Goal: Find contact information: Find contact information

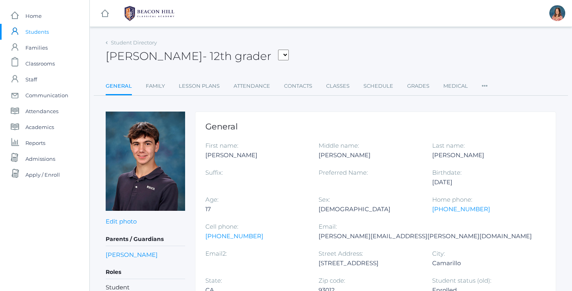
click at [39, 30] on span "Students" at bounding box center [36, 32] width 23 height 16
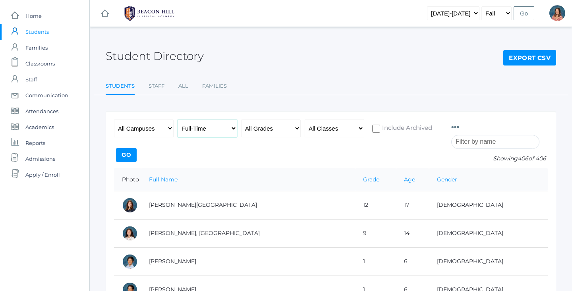
select select "any"
select select "9"
click at [128, 154] on input "Go" at bounding box center [126, 155] width 21 height 14
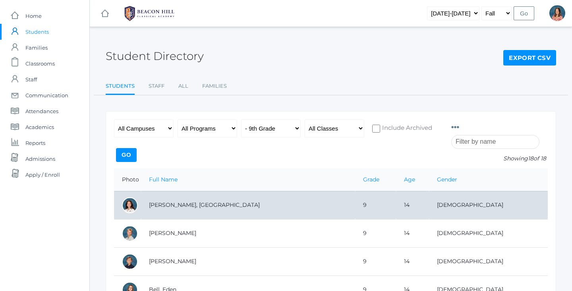
click at [222, 208] on td "[PERSON_NAME], [GEOGRAPHIC_DATA]" at bounding box center [248, 205] width 214 height 28
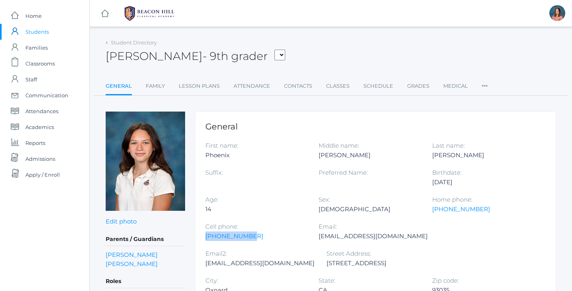
drag, startPoint x: 247, startPoint y: 238, endPoint x: 200, endPoint y: 236, distance: 46.9
copy link "805-603-9994"
select select "926"
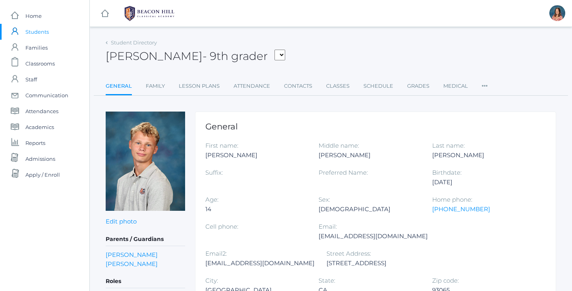
select select "930"
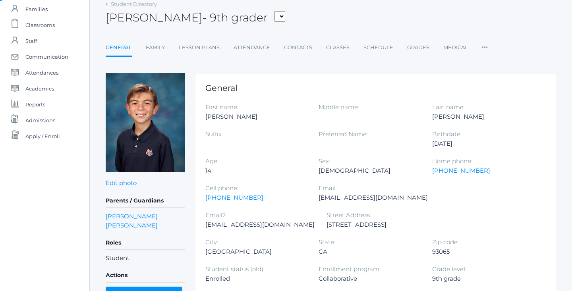
scroll to position [40, 0]
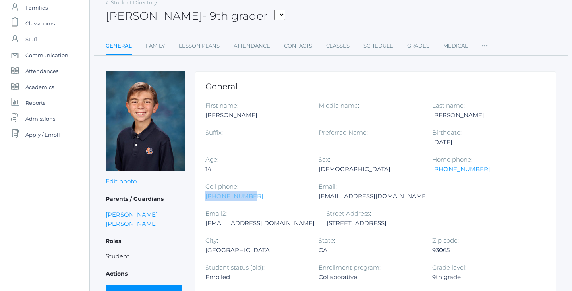
drag, startPoint x: 246, startPoint y: 196, endPoint x: 205, endPoint y: 196, distance: 40.5
click at [205, 196] on div "805-990-3159" at bounding box center [255, 197] width 101 height 10
copy link "805-990-3159"
click at [218, 115] on div "Matthew" at bounding box center [255, 115] width 101 height 10
drag, startPoint x: 244, startPoint y: 195, endPoint x: 226, endPoint y: 195, distance: 18.3
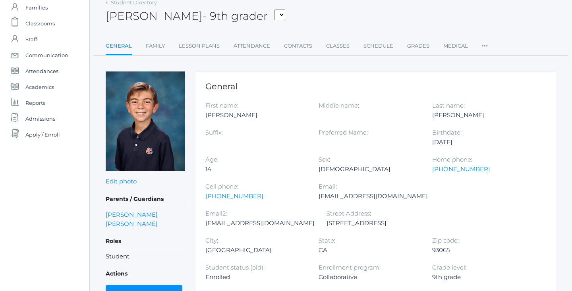
click at [209, 165] on div "Age: 14" at bounding box center [261, 168] width 113 height 27
drag, startPoint x: 247, startPoint y: 197, endPoint x: 205, endPoint y: 196, distance: 42.1
copy link "805-990-3159"
select select "931"
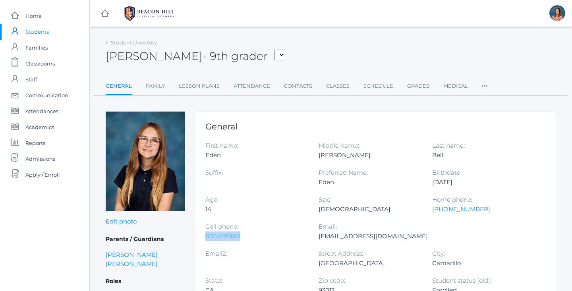
drag, startPoint x: 242, startPoint y: 237, endPoint x: 207, endPoint y: 236, distance: 35.8
click at [207, 236] on div "8054799861" at bounding box center [255, 237] width 101 height 10
copy link "8054799861"
select select "923"
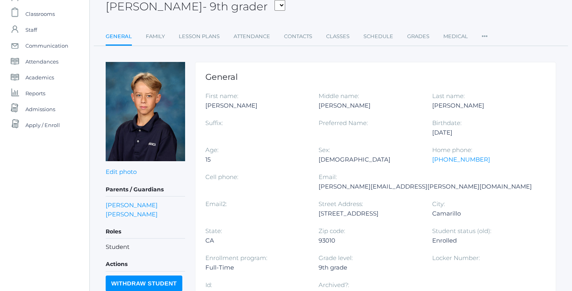
scroll to position [50, 0]
select select "1571"
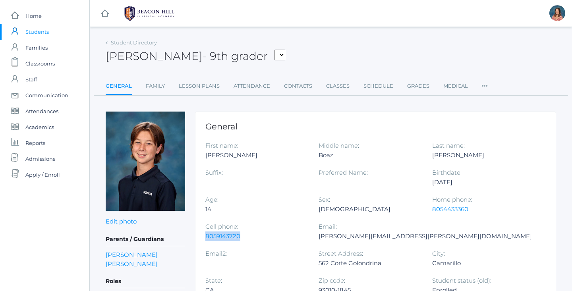
drag, startPoint x: 242, startPoint y: 238, endPoint x: 203, endPoint y: 238, distance: 38.9
copy link "8059143720"
select select "922"
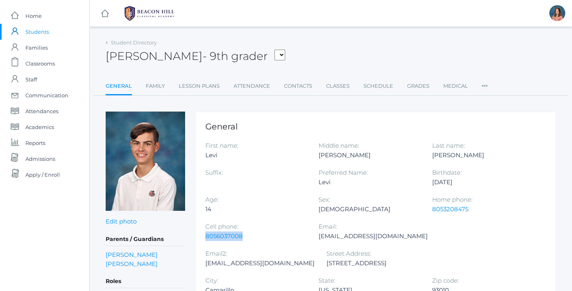
drag, startPoint x: 244, startPoint y: 237, endPoint x: 205, endPoint y: 236, distance: 39.4
copy link "8056037008"
select select "840"
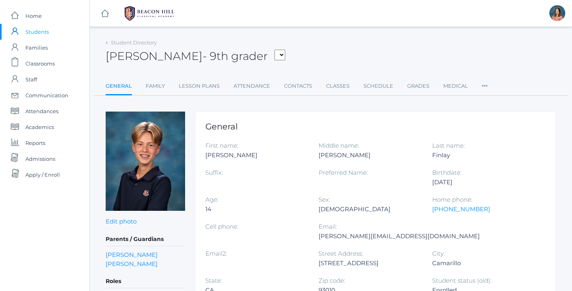
select select "854"
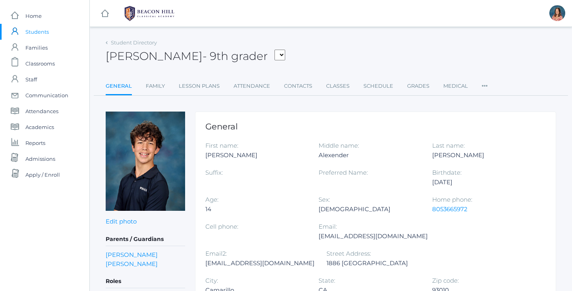
select select "3575"
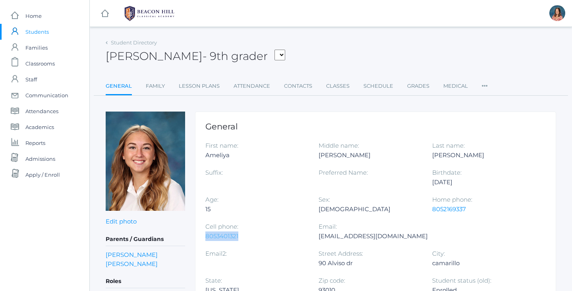
drag, startPoint x: 240, startPoint y: 239, endPoint x: 205, endPoint y: 238, distance: 34.2
click at [205, 238] on div "8053401321" at bounding box center [255, 237] width 101 height 10
copy link "8053401321"
select select "927"
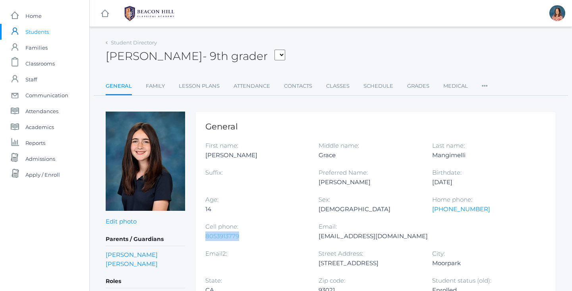
drag, startPoint x: 242, startPoint y: 237, endPoint x: 207, endPoint y: 235, distance: 35.1
click at [207, 235] on div "8053913779" at bounding box center [255, 237] width 101 height 10
copy link "8053913779"
select select "4352"
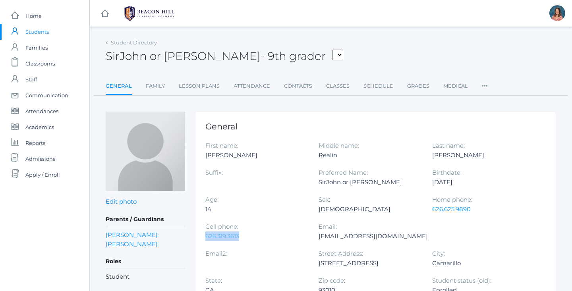
drag, startPoint x: 241, startPoint y: 236, endPoint x: 206, endPoint y: 235, distance: 35.4
click at [206, 235] on div "626.319.3613" at bounding box center [255, 237] width 101 height 10
copy link "626.319.3613"
select select "965"
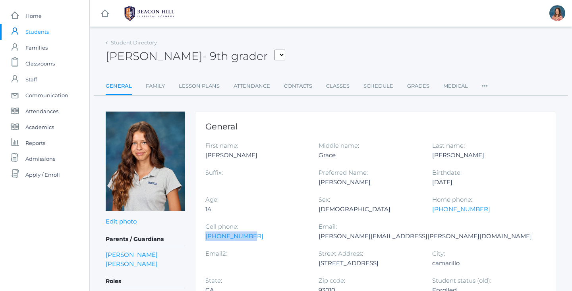
drag, startPoint x: 244, startPoint y: 237, endPoint x: 205, endPoint y: 238, distance: 39.4
copy link "661-492-3172"
select select "2667"
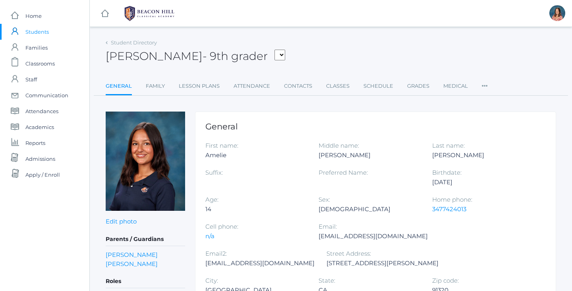
select select "961"
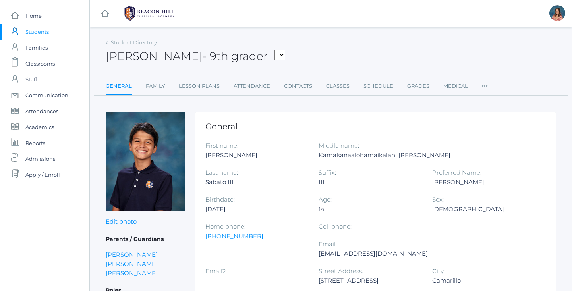
select select "4353"
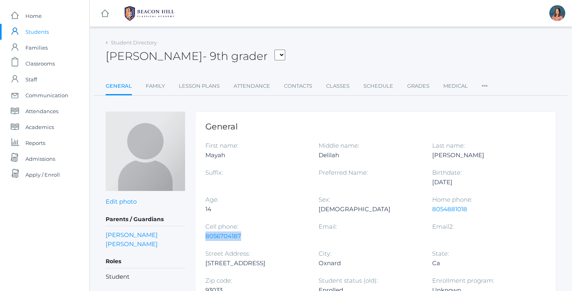
drag, startPoint x: 243, startPoint y: 236, endPoint x: 204, endPoint y: 237, distance: 38.6
click at [204, 237] on div "General First name: Mayah Middle name: Delilah Last name: Simeon Suffix: Prefer…" at bounding box center [375, 295] width 361 height 366
copy link "8056704187"
select select "1265"
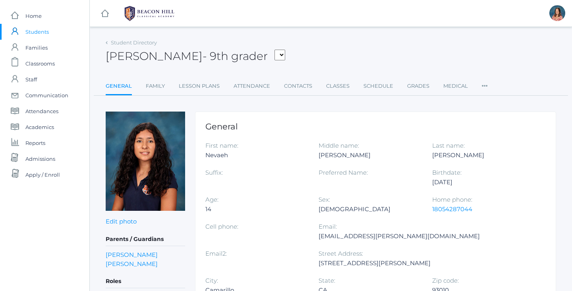
select select "909"
